Goal: Information Seeking & Learning: Learn about a topic

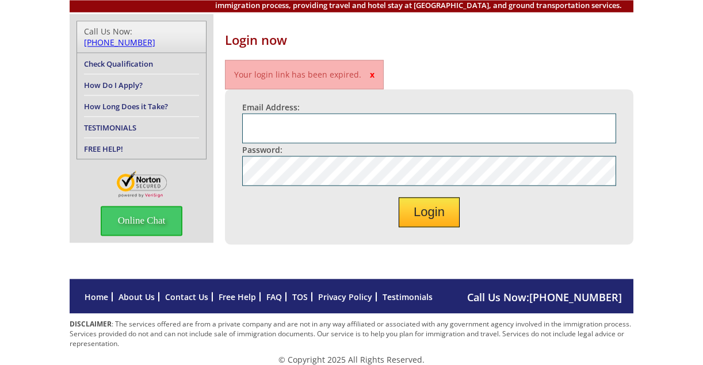
scroll to position [127, 0]
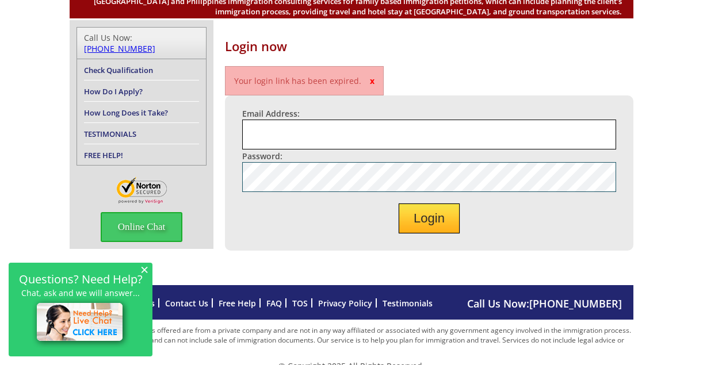
click at [263, 136] on input "Email Address:" at bounding box center [429, 135] width 374 height 30
type input "[EMAIL_ADDRESS][DOMAIN_NAME]"
click at [423, 234] on button "Login" at bounding box center [429, 219] width 61 height 30
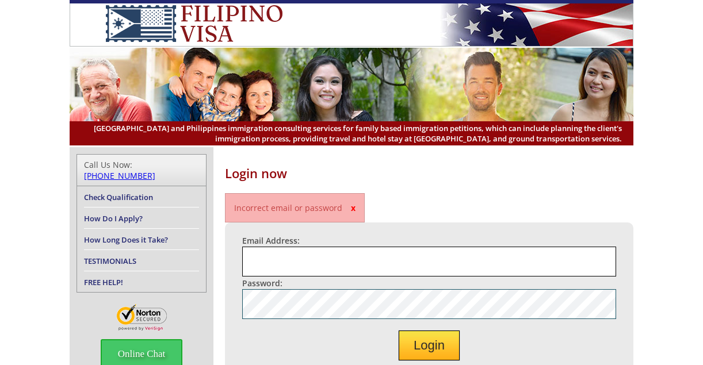
click at [280, 261] on input "Email Address:" at bounding box center [429, 262] width 374 height 30
type input "flammagan@gmial.com"
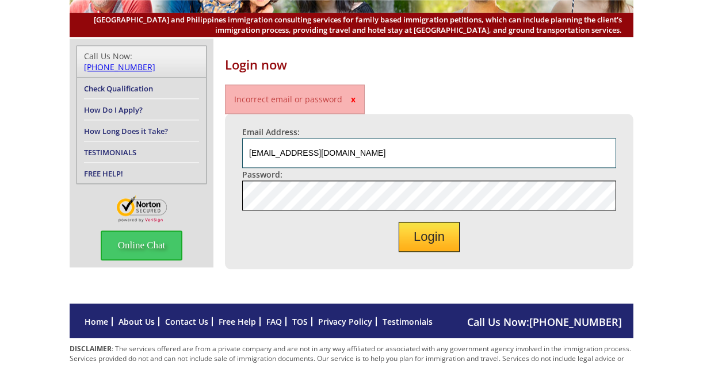
scroll to position [117, 0]
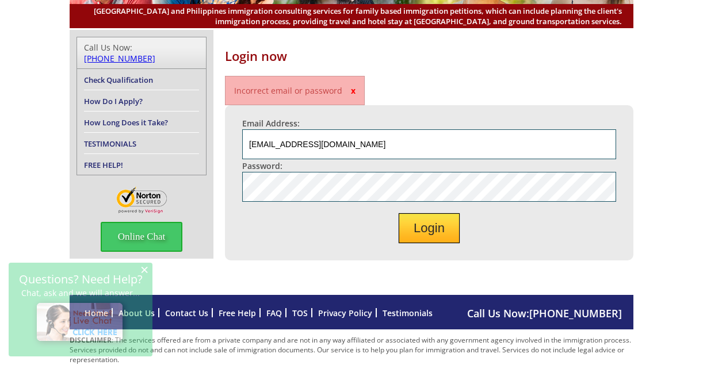
click at [419, 243] on button "Login" at bounding box center [429, 228] width 61 height 30
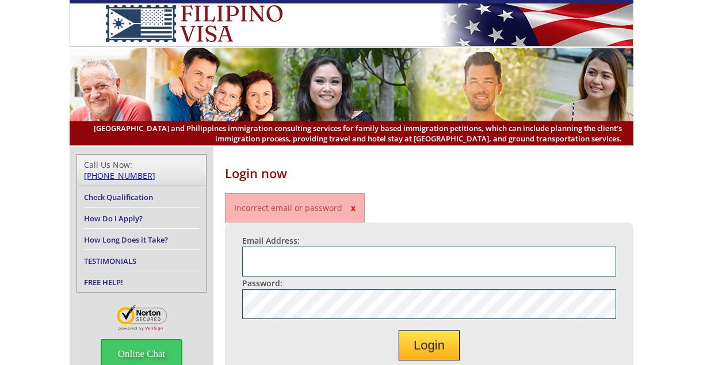
click at [151, 192] on link "Check Qualification" at bounding box center [118, 197] width 69 height 10
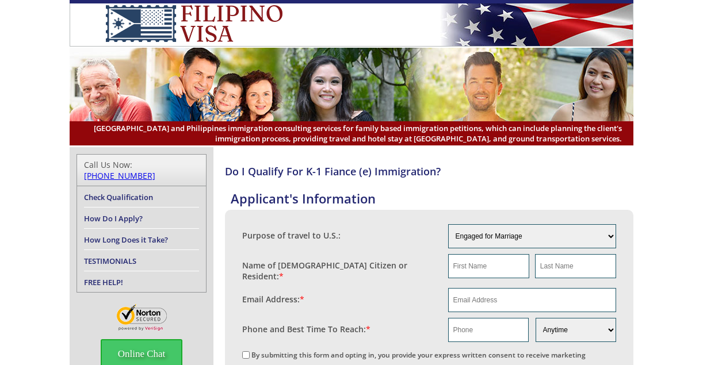
scroll to position [59, 0]
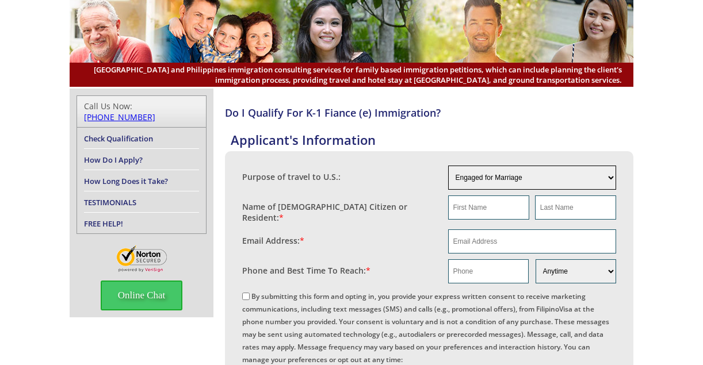
select select "5"
click option "For A Job" at bounding box center [0, 0] width 0 height 0
click at [120, 197] on link "TESTIMONIALS" at bounding box center [110, 202] width 52 height 10
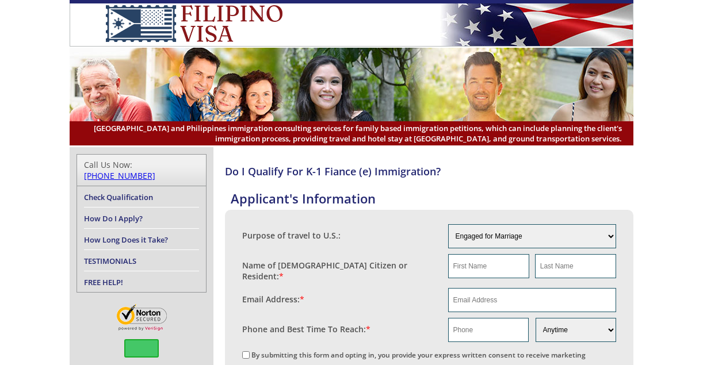
scroll to position [59, 0]
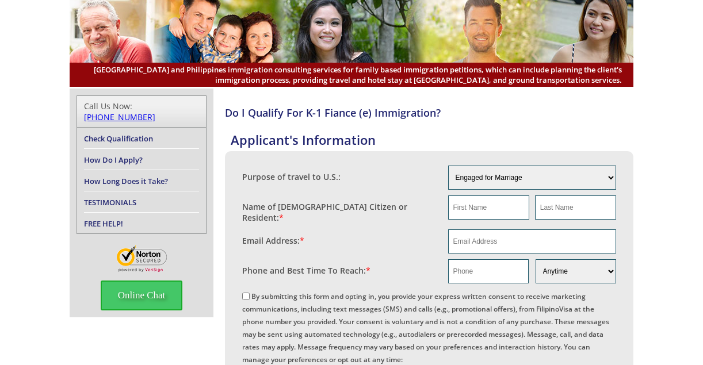
click at [154, 176] on link "How Long Does it Take?" at bounding box center [126, 181] width 84 height 10
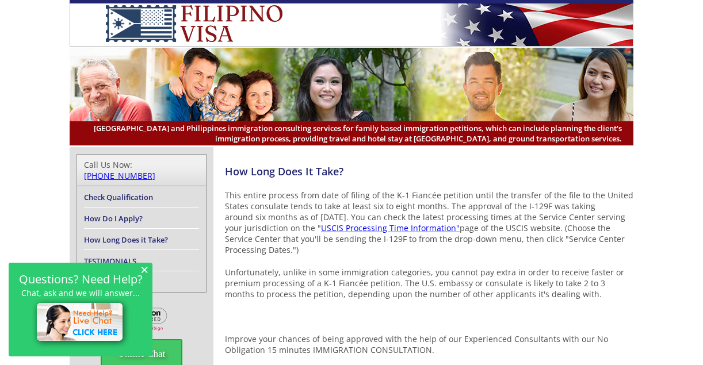
click at [385, 230] on link "USCIS Processing Time Information"" at bounding box center [390, 228] width 139 height 11
